Goal: Task Accomplishment & Management: Manage account settings

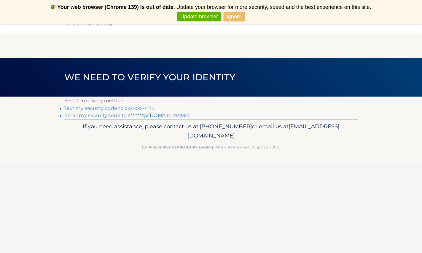
click at [113, 107] on link "Text my security code to xxx-xxx-4112" at bounding box center [109, 109] width 90 height 6
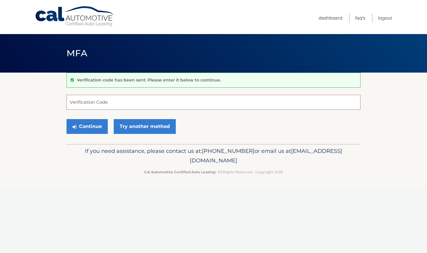
click at [112, 101] on input "Verification Code" at bounding box center [213, 102] width 294 height 15
type input "452891"
click at [82, 123] on button "Continue" at bounding box center [86, 126] width 41 height 15
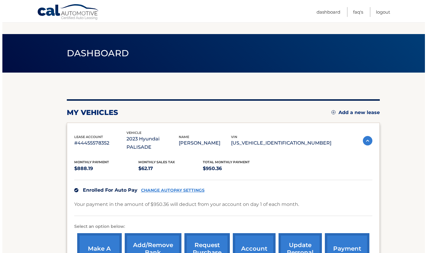
scroll to position [79, 0]
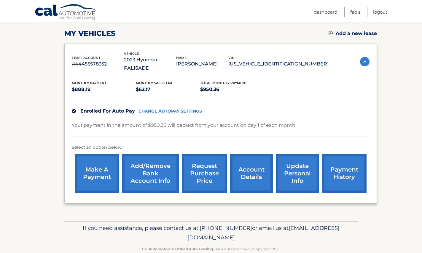
click at [207, 166] on link "request purchase price" at bounding box center [204, 173] width 45 height 39
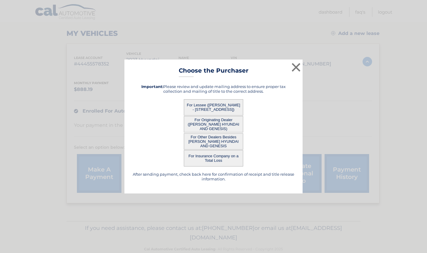
click at [220, 106] on button "For Lessee ([PERSON_NAME] - [STREET_ADDRESS])" at bounding box center [213, 107] width 59 height 16
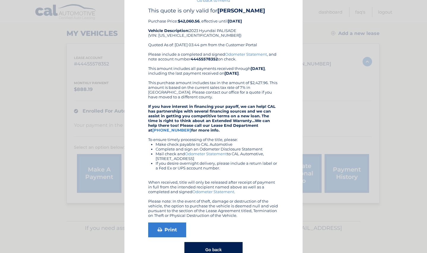
scroll to position [39, 0]
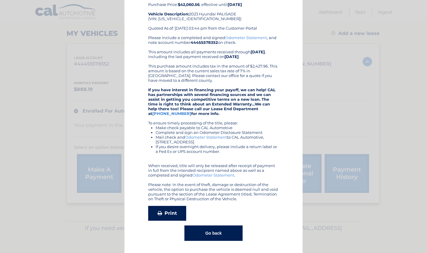
click at [171, 212] on link "Print" at bounding box center [167, 213] width 38 height 15
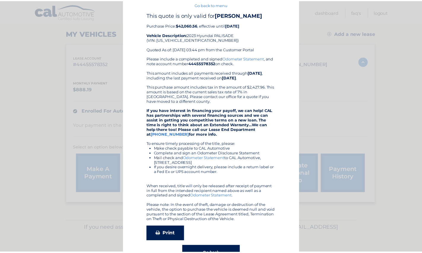
scroll to position [0, 0]
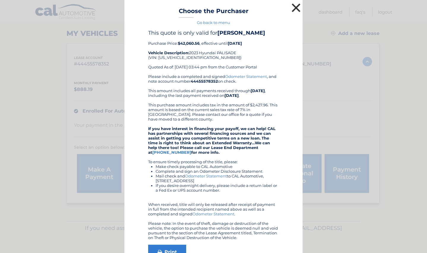
click at [294, 9] on button "×" at bounding box center [296, 8] width 12 height 12
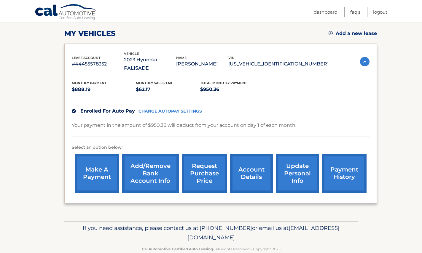
click at [207, 169] on link "request purchase price" at bounding box center [204, 173] width 45 height 39
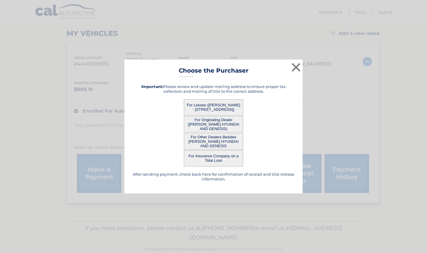
click at [220, 124] on button "For Originating Dealer ([PERSON_NAME] HYUNDAI AND GENESIS)" at bounding box center [213, 124] width 59 height 16
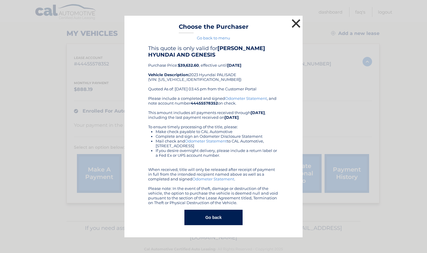
click at [296, 20] on button "×" at bounding box center [296, 24] width 12 height 12
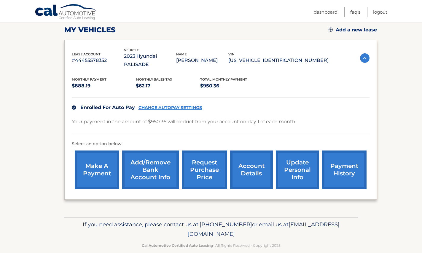
scroll to position [84, 0]
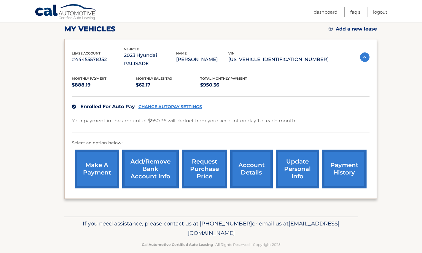
click at [343, 164] on link "payment history" at bounding box center [344, 169] width 45 height 39
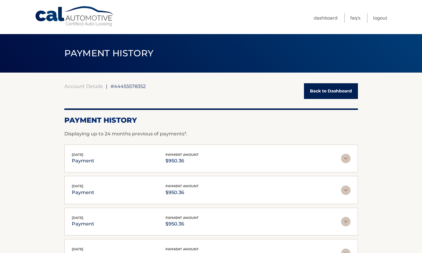
click at [333, 93] on link "Back to Dashboard" at bounding box center [331, 91] width 54 height 16
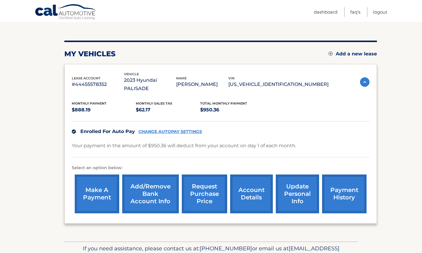
scroll to position [79, 0]
